Goal: Task Accomplishment & Management: Complete application form

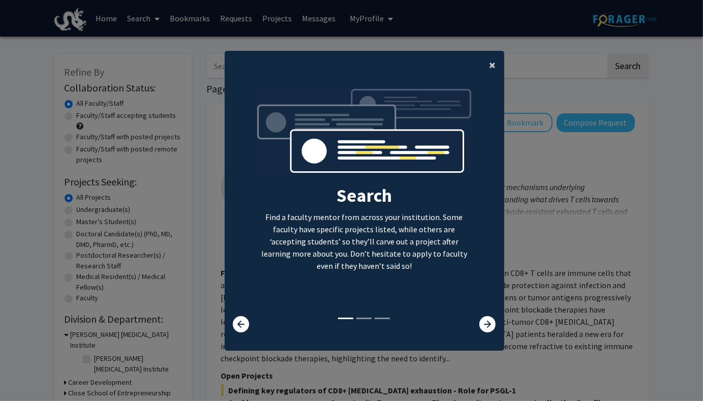
click at [487, 73] on button "×" at bounding box center [493, 65] width 23 height 28
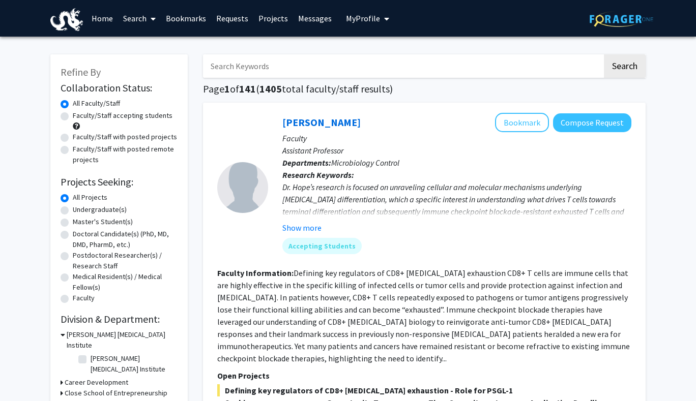
click at [474, 73] on input "Search Keywords" at bounding box center [402, 65] width 399 height 23
click at [604, 54] on button "Search" at bounding box center [625, 65] width 42 height 23
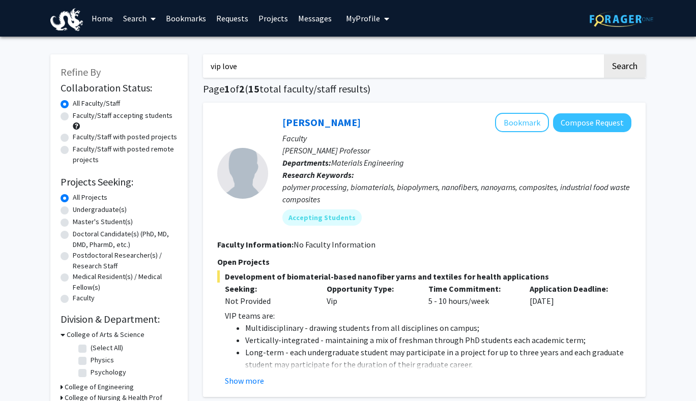
type input "vip love"
click at [604, 54] on button "Search" at bounding box center [625, 65] width 42 height 23
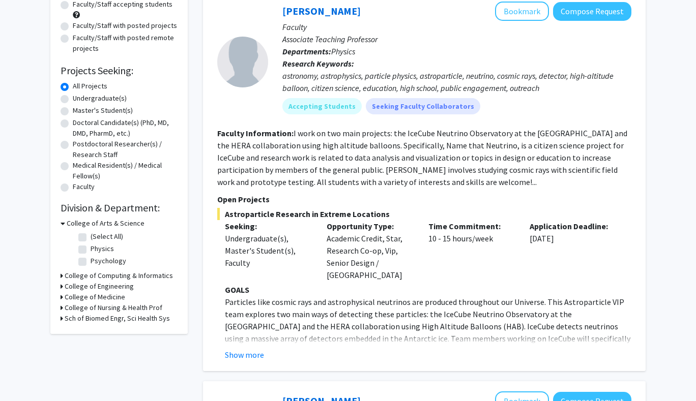
scroll to position [111, 0]
click at [254, 349] on button "Show more" at bounding box center [244, 355] width 39 height 12
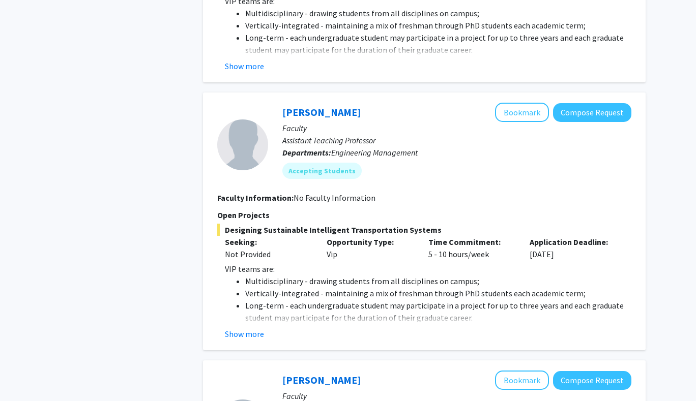
scroll to position [1192, 0]
click at [252, 328] on button "Show more" at bounding box center [244, 334] width 39 height 12
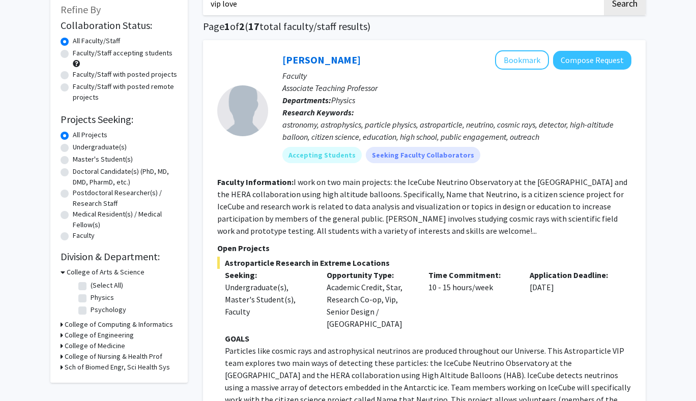
scroll to position [63, 0]
click at [597, 60] on button "Compose Request" at bounding box center [592, 59] width 78 height 19
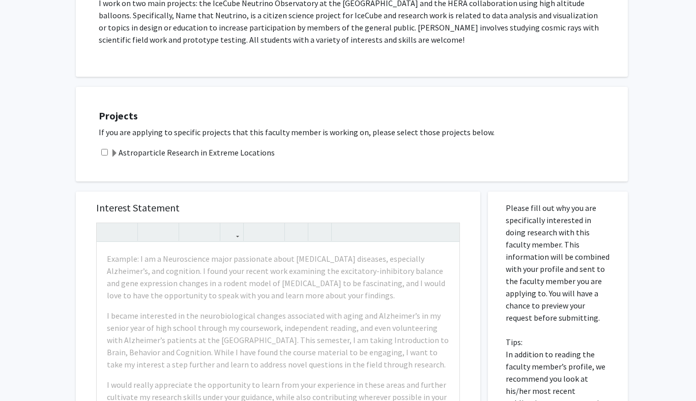
scroll to position [212, 0]
click at [105, 152] on input "checkbox" at bounding box center [104, 152] width 7 height 7
checkbox input "true"
click at [115, 155] on span at bounding box center [114, 154] width 8 height 8
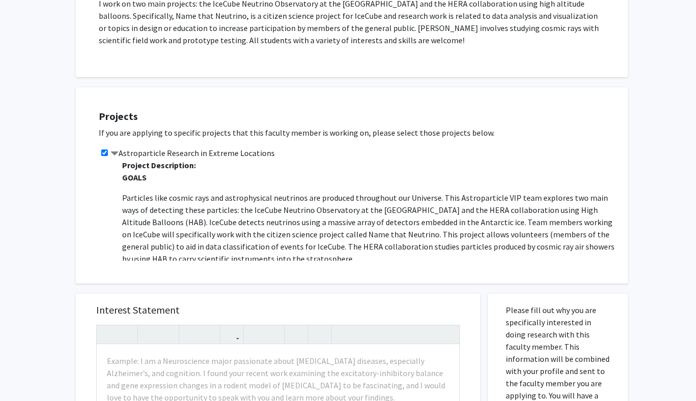
click at [115, 155] on span at bounding box center [114, 154] width 8 height 8
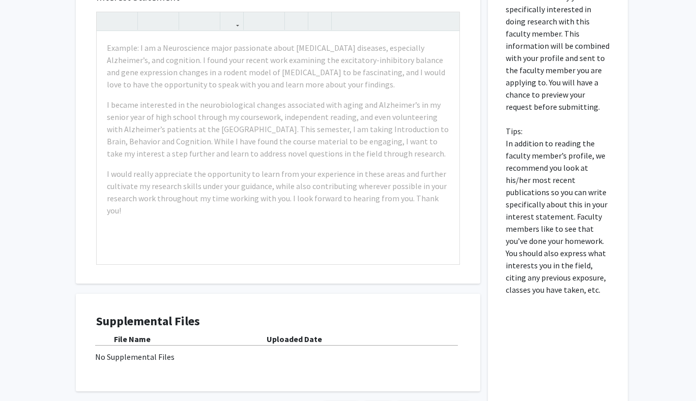
scroll to position [505, 0]
